Goal: Communication & Community: Ask a question

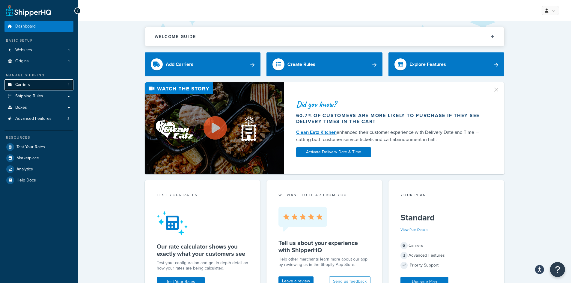
click at [41, 82] on link "Carriers 4" at bounding box center [38, 84] width 69 height 11
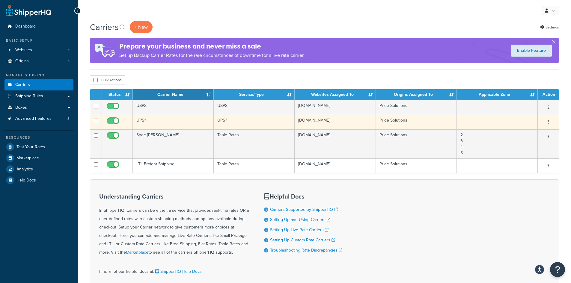
click at [144, 122] on td "UPS®" at bounding box center [173, 122] width 81 height 15
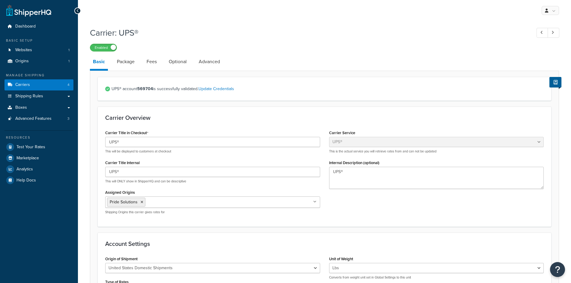
select select "ups"
click at [229, 47] on div "Enabled" at bounding box center [324, 47] width 469 height 8
click at [36, 148] on span "Test Your Rates" at bounding box center [30, 147] width 29 height 5
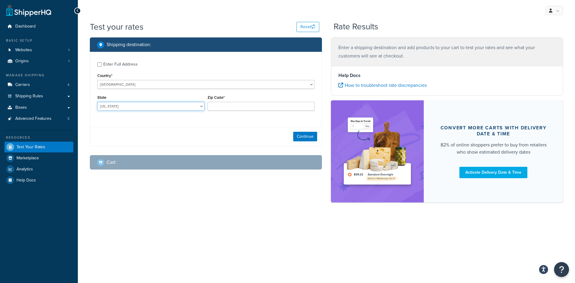
click at [176, 107] on select "Alabama Alaska American Samoa Arizona Arkansas Armed Forces Americas Armed Forc…" at bounding box center [150, 106] width 107 height 9
select select "NY"
click at [97, 102] on select "Alabama Alaska American Samoa Arizona Arkansas Armed Forces Americas Armed Forc…" at bounding box center [150, 106] width 107 height 9
click at [263, 106] on input "Zip Code*" at bounding box center [261, 106] width 107 height 9
type input "13658"
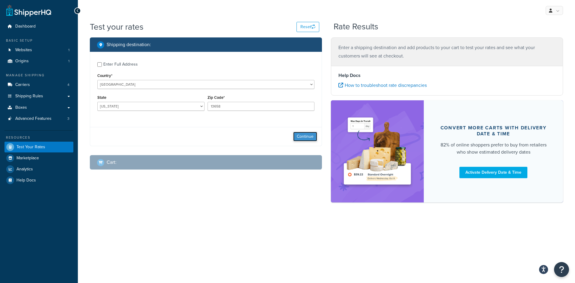
click at [300, 136] on button "Continue" at bounding box center [305, 137] width 24 height 10
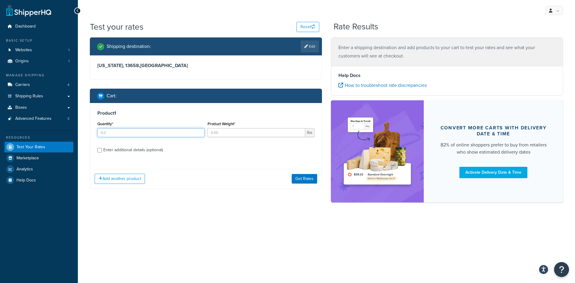
click at [162, 132] on input "Quantity*" at bounding box center [150, 132] width 107 height 9
type input "1"
click at [217, 135] on input "Product Weight*" at bounding box center [257, 132] width 98 height 9
type input "10"
click at [305, 183] on button "Get Rates" at bounding box center [304, 179] width 25 height 10
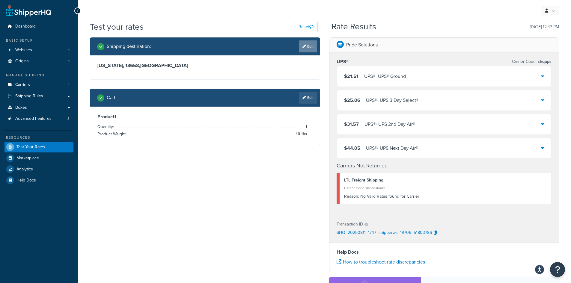
click at [306, 44] on link "Edit" at bounding box center [308, 46] width 18 height 12
select select "NY"
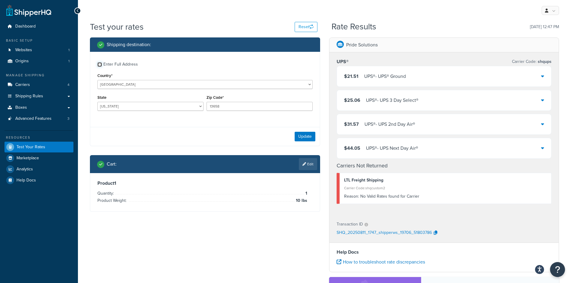
click at [97, 63] on input "Enter Full Address" at bounding box center [99, 64] width 4 height 4
checkbox input "true"
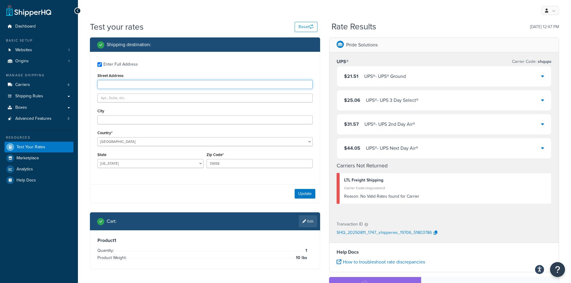
click at [153, 84] on input "Street Address" at bounding box center [204, 84] width 215 height 9
paste input "197 Rowen Rd"
type input "197 Rowen Rd"
click at [299, 192] on button "Update" at bounding box center [305, 194] width 21 height 10
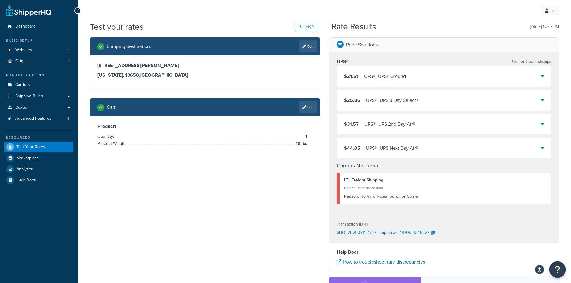
click at [559, 269] on icon "Open Resource Center" at bounding box center [558, 270] width 6 height 8
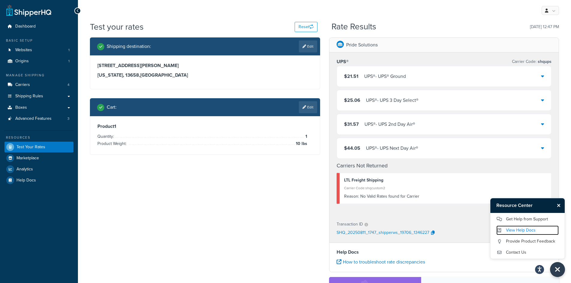
click at [520, 232] on link "View Help Docs" at bounding box center [527, 231] width 62 height 10
click at [530, 219] on link "Get Help from Support" at bounding box center [527, 220] width 62 height 10
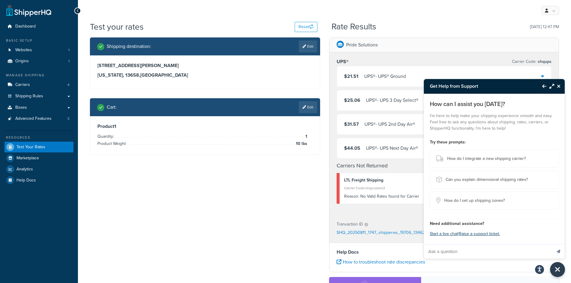
click at [447, 251] on input "Ask a question" at bounding box center [488, 252] width 128 height 14
click at [539, 252] on input "Hi, we have had several customers reach out saying the website says we cannot s…" at bounding box center [488, 252] width 128 height 14
click at [547, 251] on input "Hi, we have had several customers reach out saying the website says we cannot s…" at bounding box center [488, 252] width 128 height 14
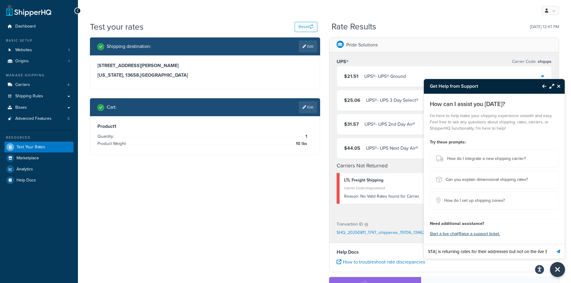
type input "Hi, we have had several customers reach out saying the website says we cannot s…"
click at [556, 250] on button "Send message" at bounding box center [558, 251] width 13 height 15
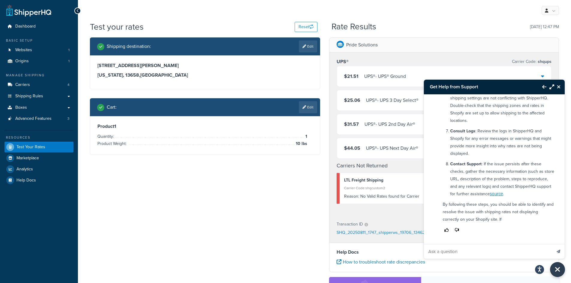
scroll to position [340, 0]
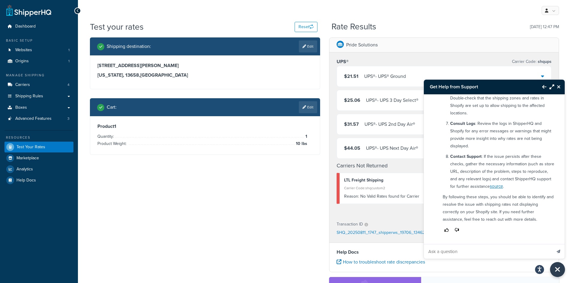
drag, startPoint x: 502, startPoint y: 154, endPoint x: 499, endPoint y: 169, distance: 15.9
click at [502, 154] on p "Contact Support : If the issue persists after these checks, gather the necessar…" at bounding box center [502, 171] width 104 height 37
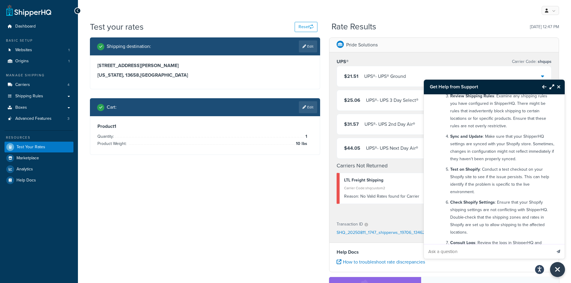
scroll to position [250, 0]
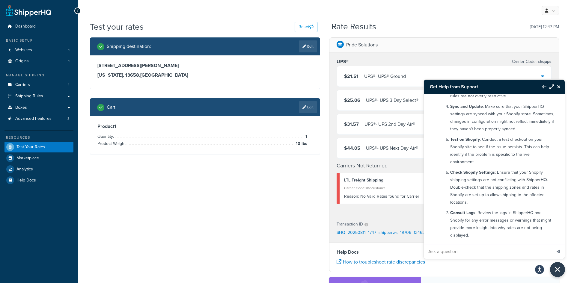
click at [450, 210] on li "Consult Logs : Review the logs in ShipperHQ and Shopify for any error messages …" at bounding box center [502, 224] width 104 height 30
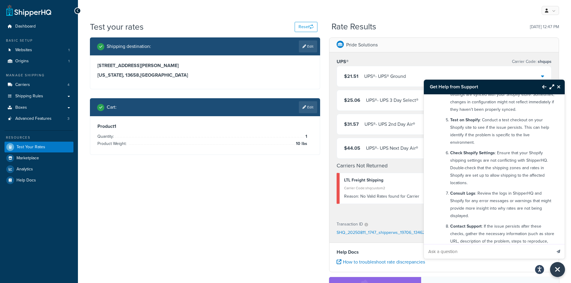
scroll to position [280, 0]
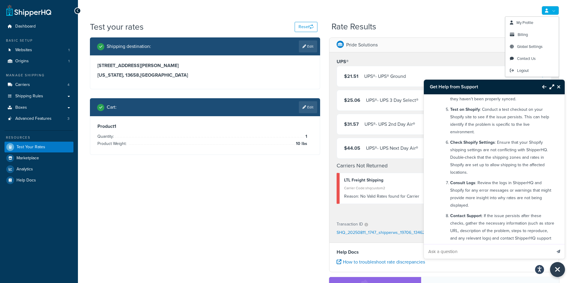
click at [549, 11] on link at bounding box center [550, 10] width 17 height 9
click at [437, 19] on div "Get Help from Support Hi, we have had several customers reach out saying the we…" at bounding box center [324, 10] width 493 height 21
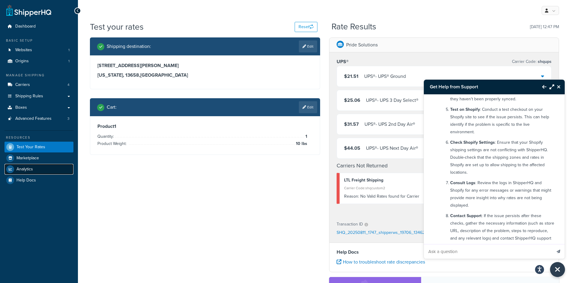
click at [34, 171] on link "Analytics" at bounding box center [38, 169] width 69 height 11
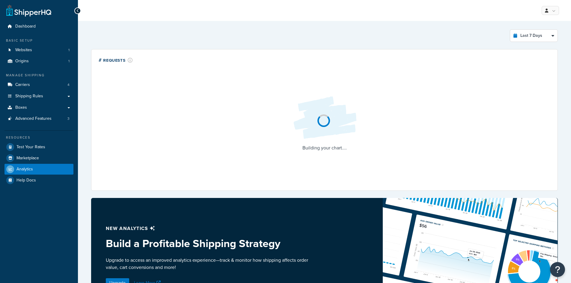
select select "last_7_days"
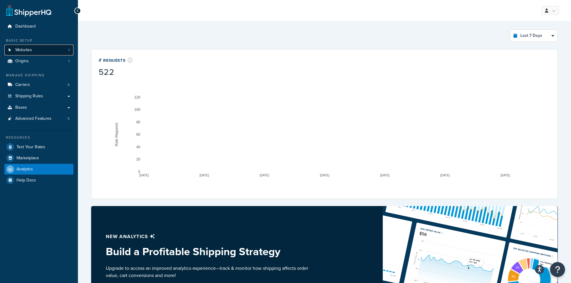
click at [36, 52] on link "Websites 1" at bounding box center [38, 50] width 69 height 11
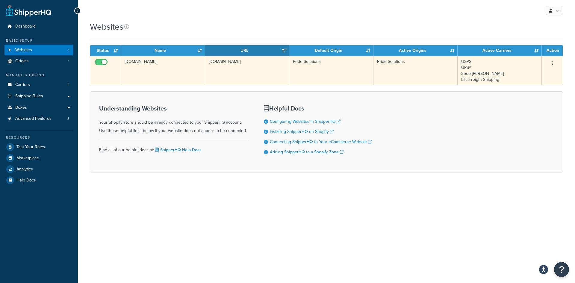
click at [142, 68] on td "[DOMAIN_NAME]" at bounding box center [163, 70] width 84 height 29
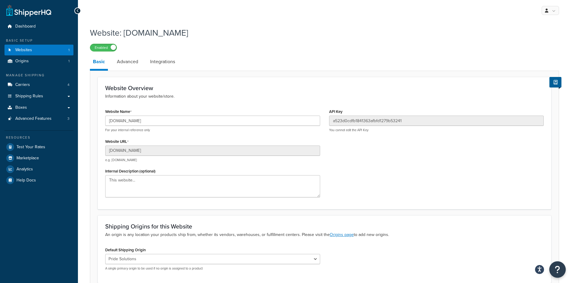
click at [561, 271] on button "Open Resource Center" at bounding box center [557, 270] width 16 height 16
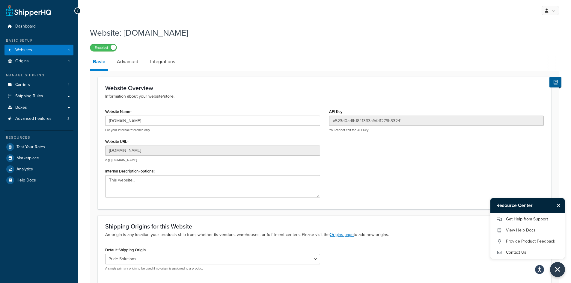
click at [522, 207] on h3 "Resource Center" at bounding box center [522, 205] width 64 height 14
click at [516, 217] on link "Get Help from Support" at bounding box center [527, 220] width 62 height 10
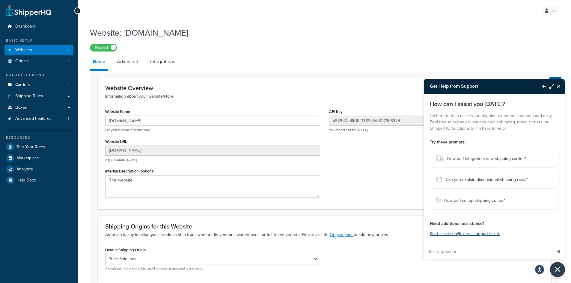
click at [542, 82] on button "Back to Resource Center" at bounding box center [541, 86] width 10 height 14
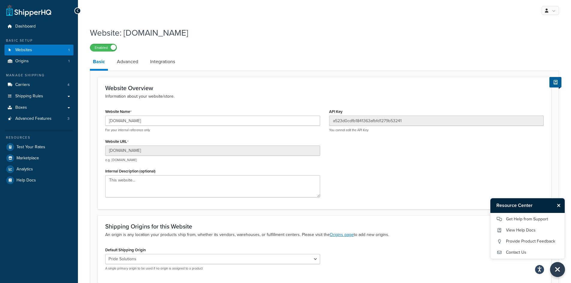
click at [523, 212] on h3 "Resource Center" at bounding box center [522, 205] width 64 height 14
click at [522, 218] on link "Get Help from Support" at bounding box center [527, 220] width 62 height 10
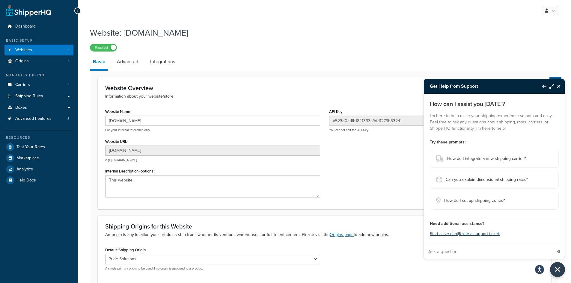
click at [459, 256] on input "Ask a question" at bounding box center [488, 252] width 128 height 14
paste input "Hi, we have had several customers reach out saying the website says we cannot s…"
type input "Hi, we have had several customers reach out saying the website says we cannot s…"
click at [558, 252] on icon "Send message" at bounding box center [559, 252] width 4 height 4
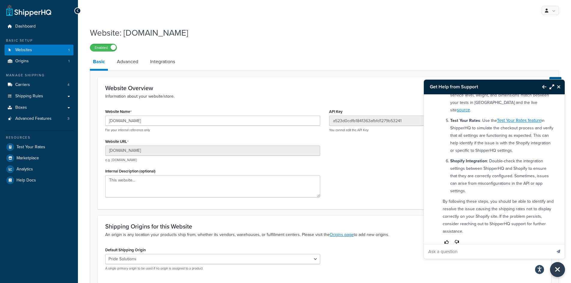
scroll to position [328, 0]
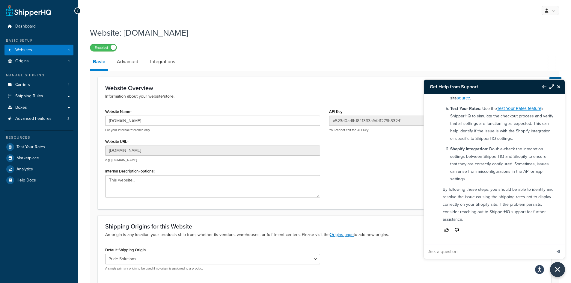
click at [481, 254] on input "Ask a question" at bounding box center [488, 252] width 128 height 14
type input "How do i reach out to support"
click at [552, 244] on button "Send message" at bounding box center [558, 251] width 13 height 15
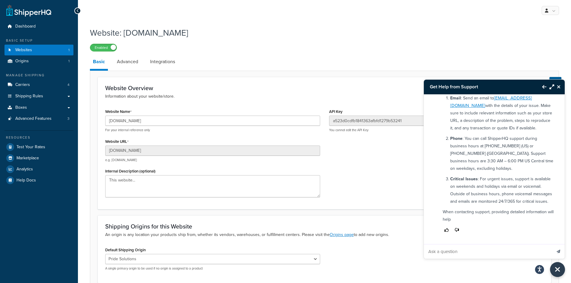
scroll to position [526, 0]
click at [469, 256] on input "Ask a question" at bounding box center [488, 252] width 128 height 14
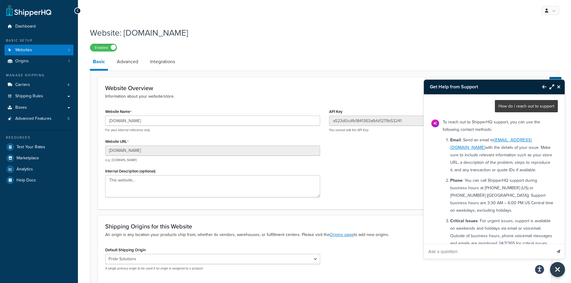
scroll to position [466, 0]
click at [508, 143] on link "support@shipperhq.com" at bounding box center [491, 144] width 82 height 14
click at [399, 42] on div "Website: 9211b4-41.myshopify.com Enabled" at bounding box center [324, 38] width 469 height 28
click at [27, 83] on span "Carriers" at bounding box center [22, 84] width 15 height 5
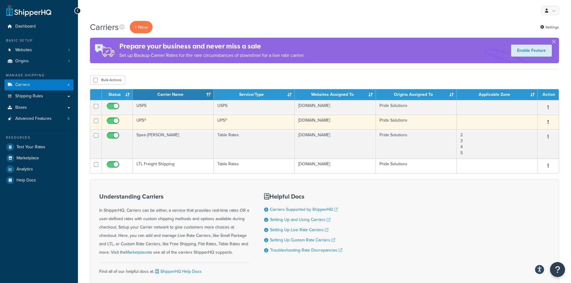
click at [151, 120] on td "UPS®" at bounding box center [173, 122] width 81 height 15
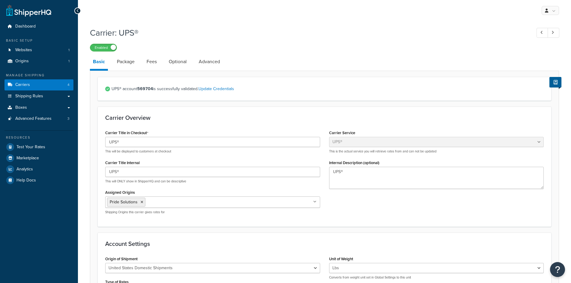
select select "ups"
click at [206, 61] on link "Advanced" at bounding box center [209, 62] width 27 height 14
select select "false"
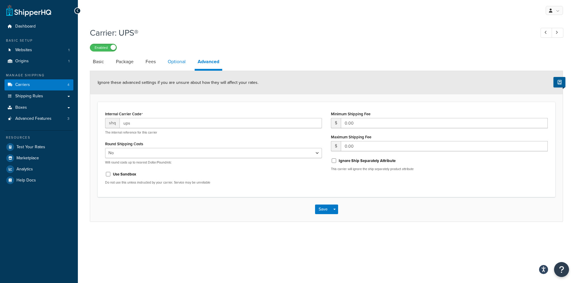
click at [179, 66] on link "Optional" at bounding box center [177, 62] width 24 height 14
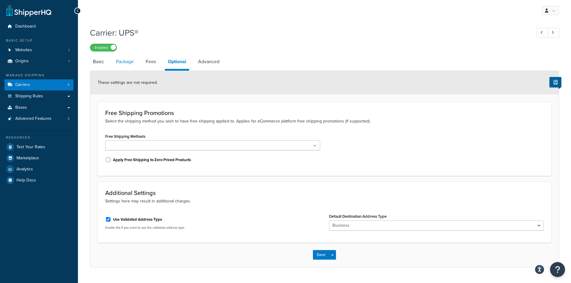
click at [122, 62] on link "Package" at bounding box center [125, 62] width 24 height 14
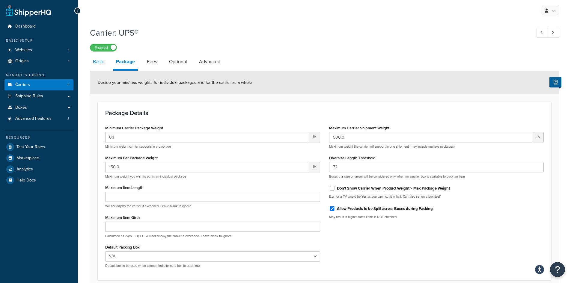
drag, startPoint x: 82, startPoint y: 55, endPoint x: 90, endPoint y: 57, distance: 8.0
click at [85, 56] on div "Carrier: UPS® Enabled Basic Package Fees Optional Advanced Decide your min/max …" at bounding box center [324, 172] width 493 height 296
click at [94, 60] on link "Basic" at bounding box center [98, 62] width 17 height 14
select select "ups"
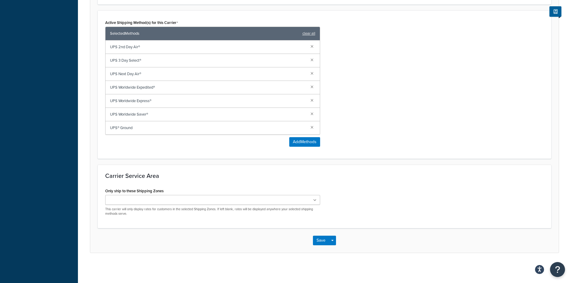
scroll to position [358, 0]
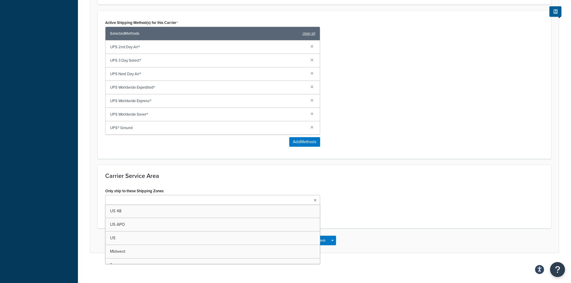
click at [310, 203] on ul at bounding box center [212, 200] width 215 height 10
click at [360, 199] on div "Only ship to these Shipping Zones US 48 US APO US Midwest 2 3 4 5 Canada LTL Zo…" at bounding box center [324, 204] width 447 height 34
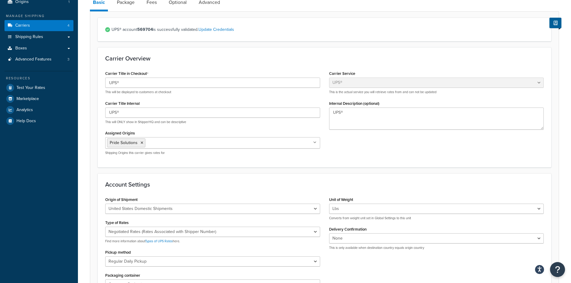
scroll to position [0, 0]
